Goal: Find specific page/section: Find specific page/section

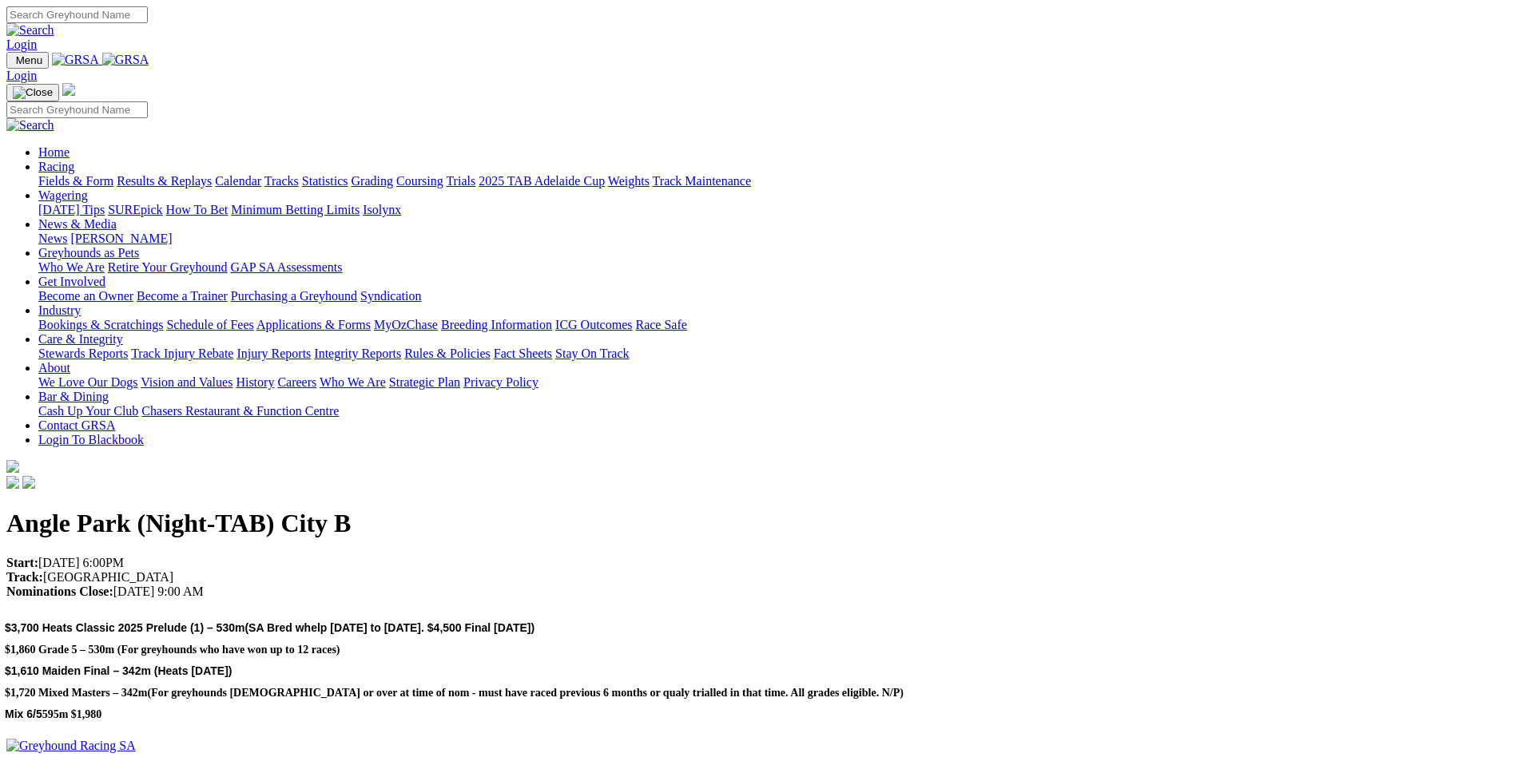
click at [74, 160] on link "Racing" at bounding box center [56, 167] width 36 height 14
click at [261, 174] on link "Calendar" at bounding box center [238, 181] width 46 height 14
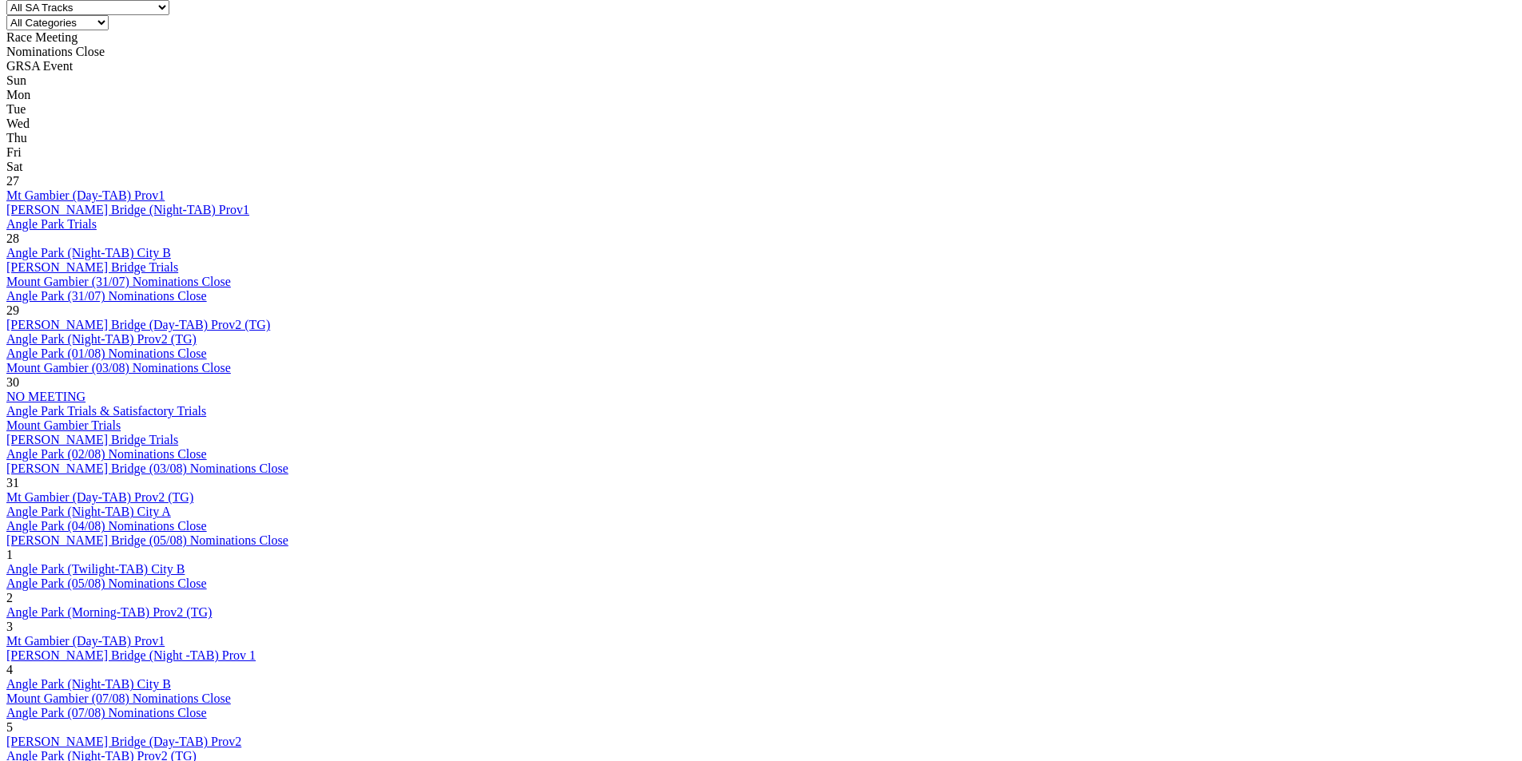
scroll to position [719, 0]
